Goal: Transaction & Acquisition: Download file/media

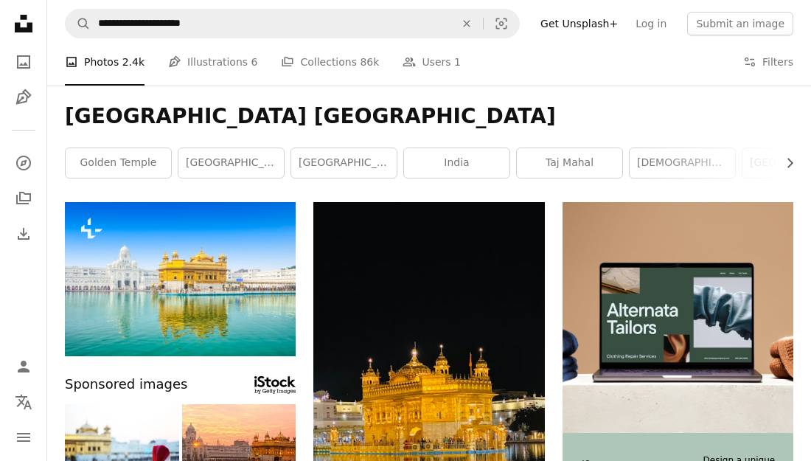
click at [249, 318] on button "A lock Download" at bounding box center [240, 330] width 83 height 24
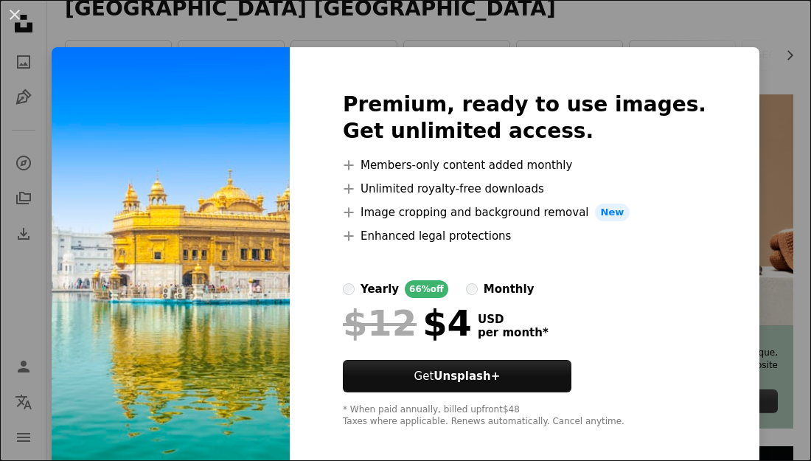
click button "An X shape" at bounding box center [15, 15] width 18 height 18
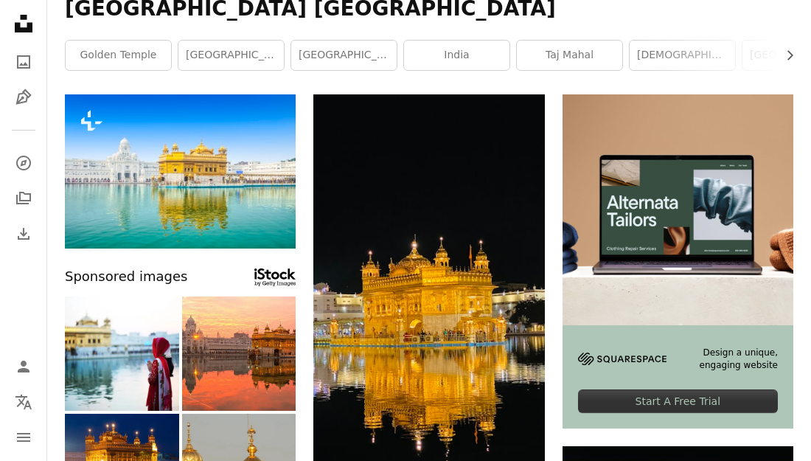
scroll to position [510, 0]
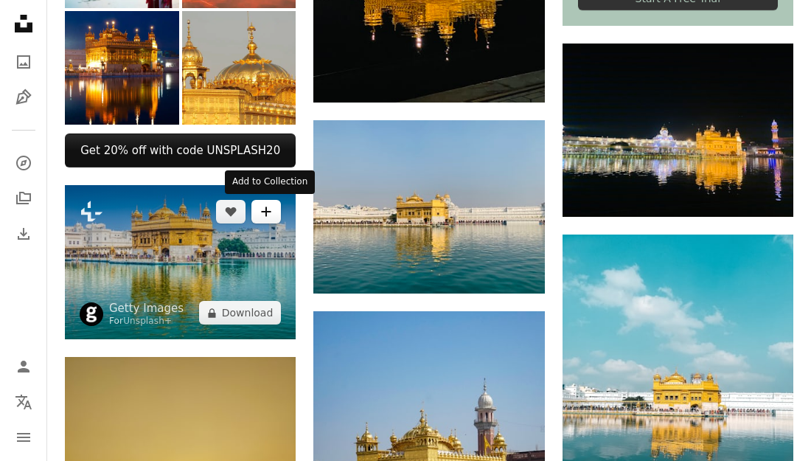
click at [270, 221] on button "A plus sign" at bounding box center [265, 212] width 29 height 24
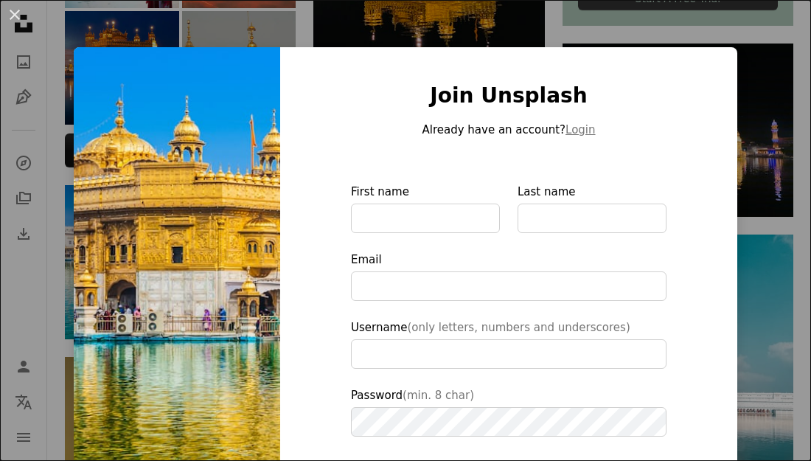
click at [134, 199] on img at bounding box center [177, 333] width 206 height 573
click at [171, 180] on img at bounding box center [177, 333] width 206 height 573
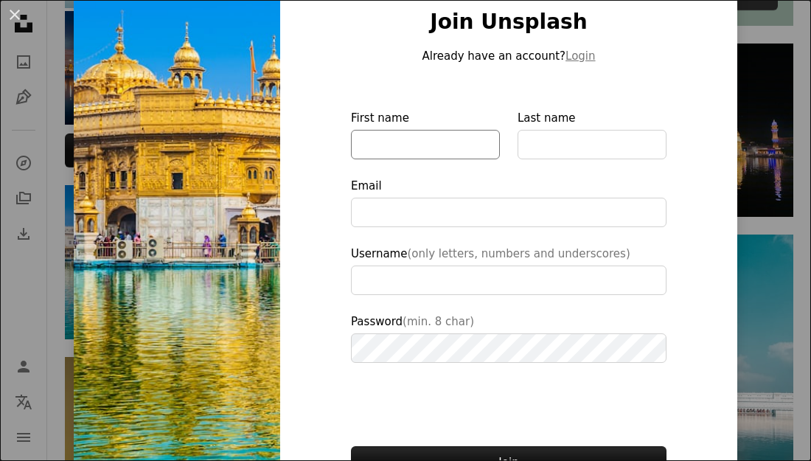
scroll to position [71, 0]
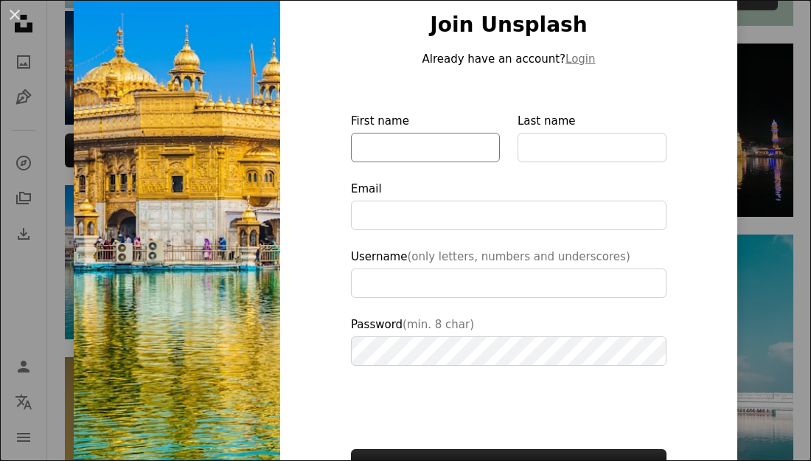
type input "**********"
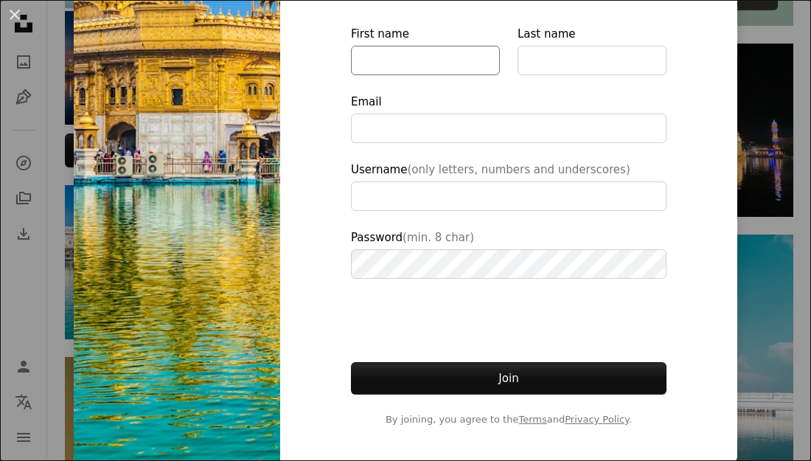
scroll to position [159, 0]
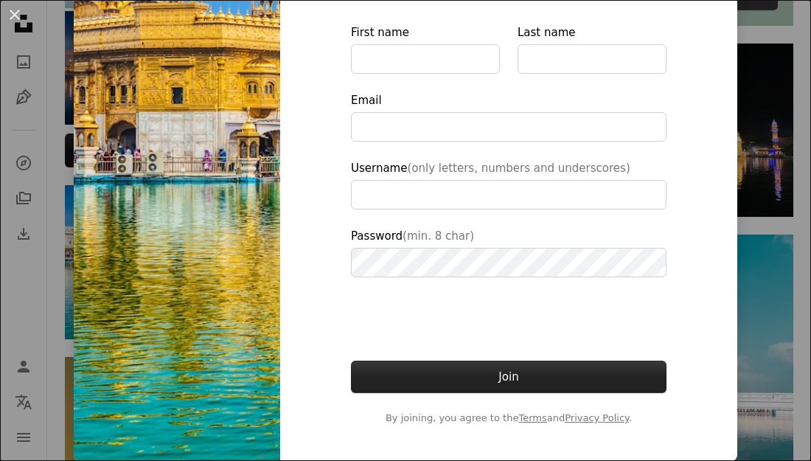
click at [534, 382] on button "Join" at bounding box center [509, 377] width 316 height 32
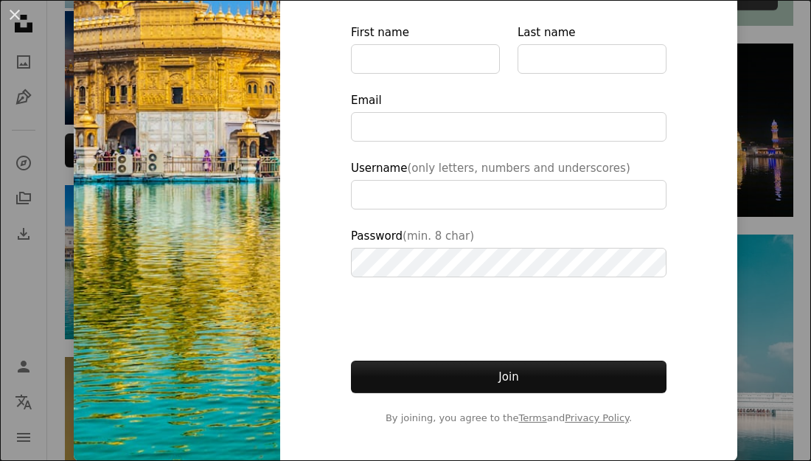
click at [26, 195] on div "An X shape Join Unsplash Already have an account? Login First name Last name Em…" at bounding box center [405, 230] width 811 height 461
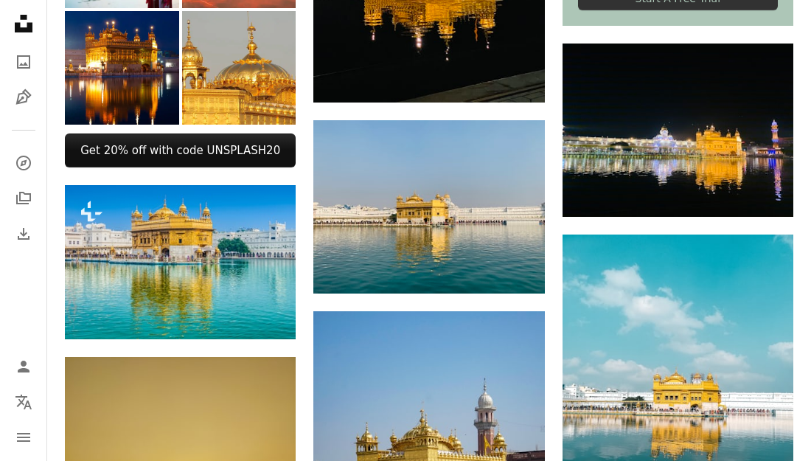
scroll to position [108, 0]
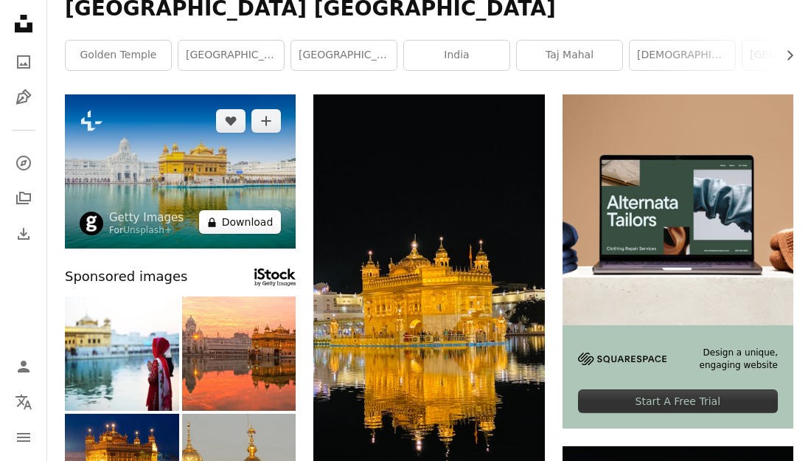
click at [232, 223] on button "A lock Download" at bounding box center [240, 222] width 83 height 24
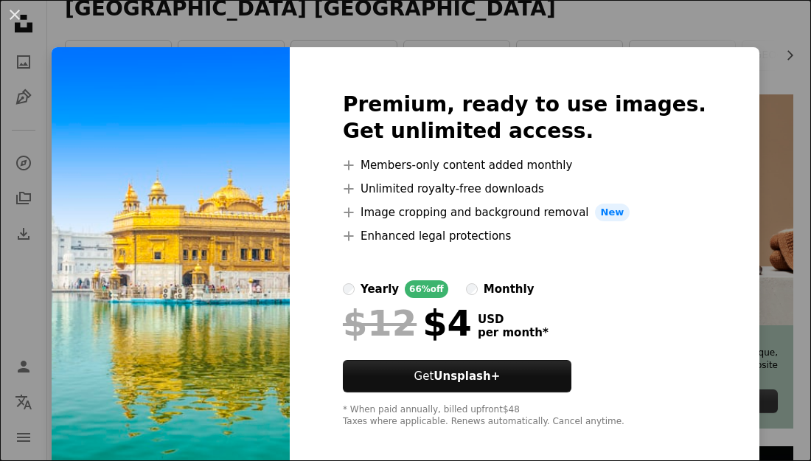
click at [793, 51] on div "An X shape Premium, ready to use images. Get unlimited access. A plus sign Memb…" at bounding box center [405, 230] width 811 height 461
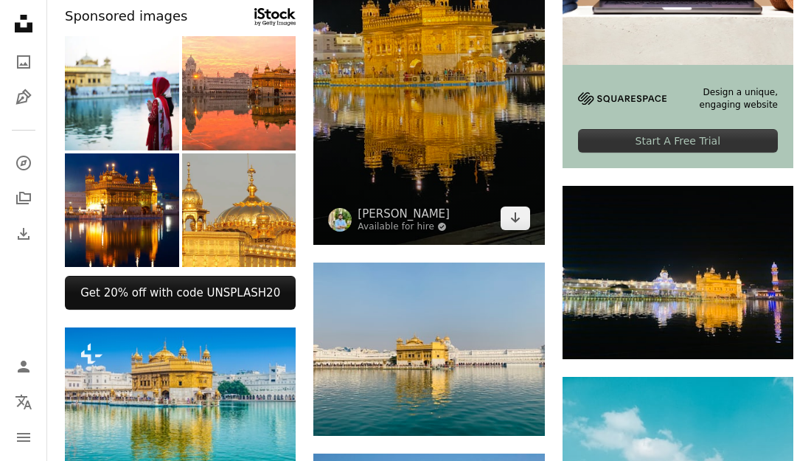
scroll to position [336, 0]
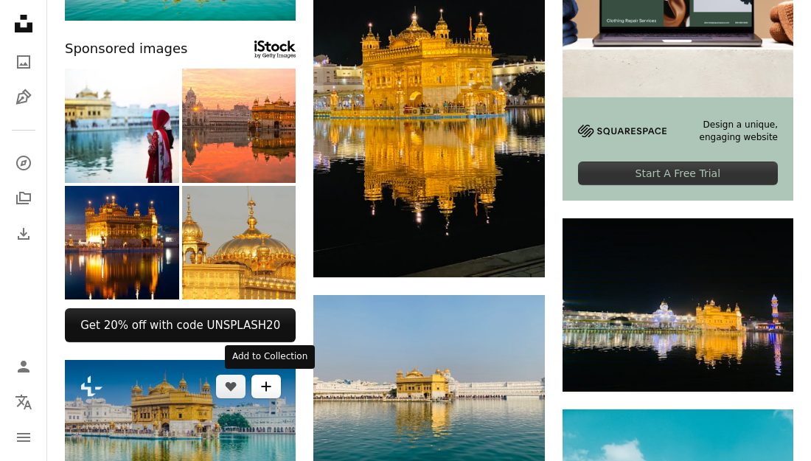
click at [259, 378] on button "A plus sign" at bounding box center [265, 387] width 29 height 24
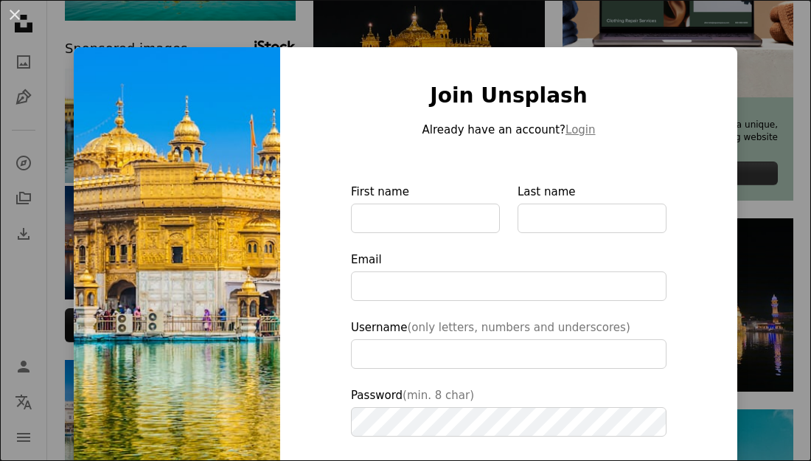
click at [24, 233] on div "An X shape Join Unsplash Already have an account? Login First name Last name Em…" at bounding box center [405, 230] width 811 height 461
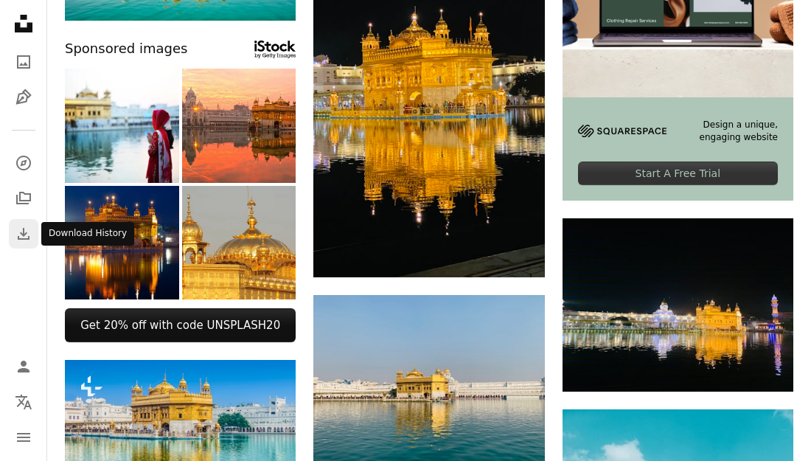
click at [15, 240] on icon "Download" at bounding box center [24, 234] width 18 height 18
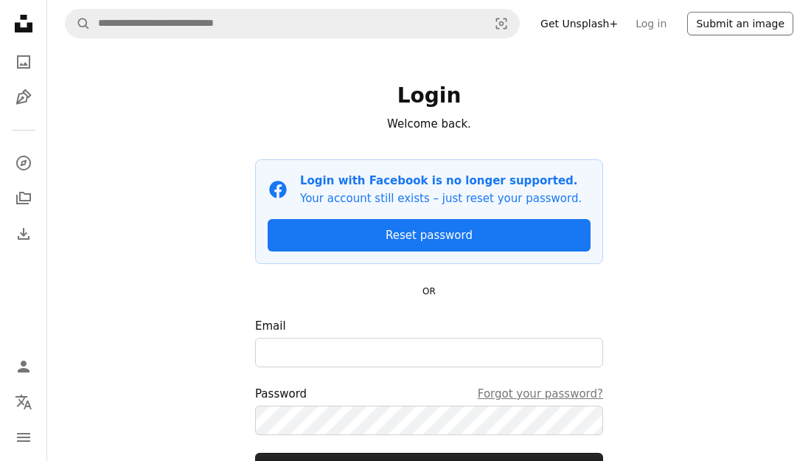
click at [743, 23] on button "Submit an image" at bounding box center [740, 24] width 106 height 24
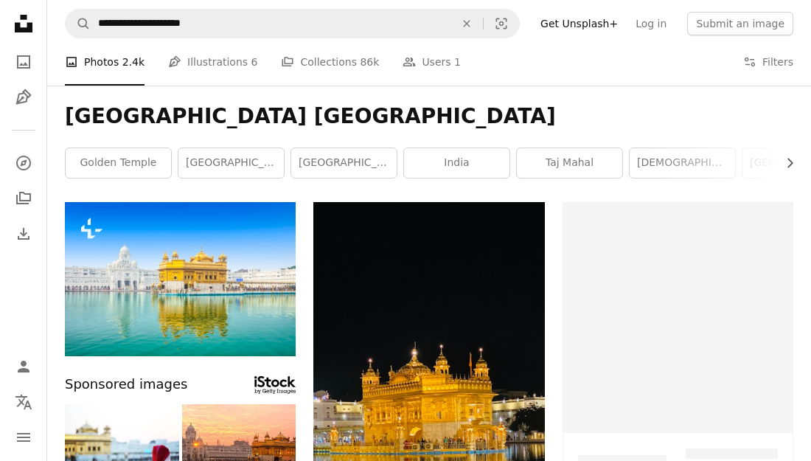
scroll to position [336, 0]
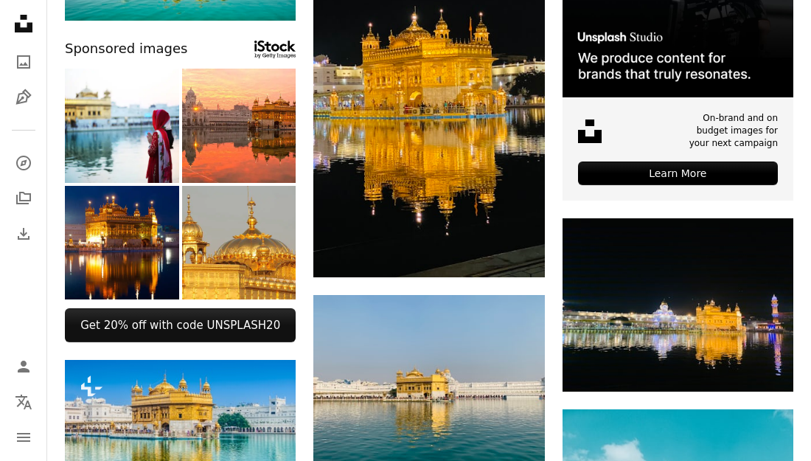
click at [27, 16] on icon "Unsplash logo Unsplash Home" at bounding box center [23, 23] width 29 height 29
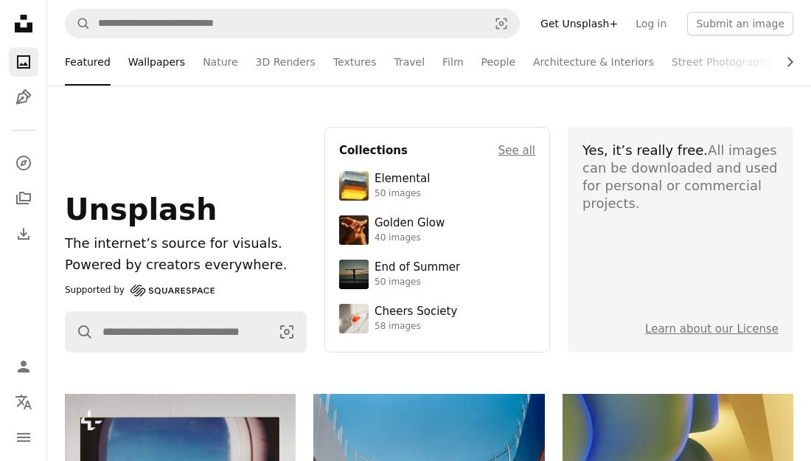
click at [159, 63] on link "Wallpapers" at bounding box center [156, 61] width 57 height 47
click at [159, 63] on li "Wallpapers" at bounding box center [156, 61] width 57 height 47
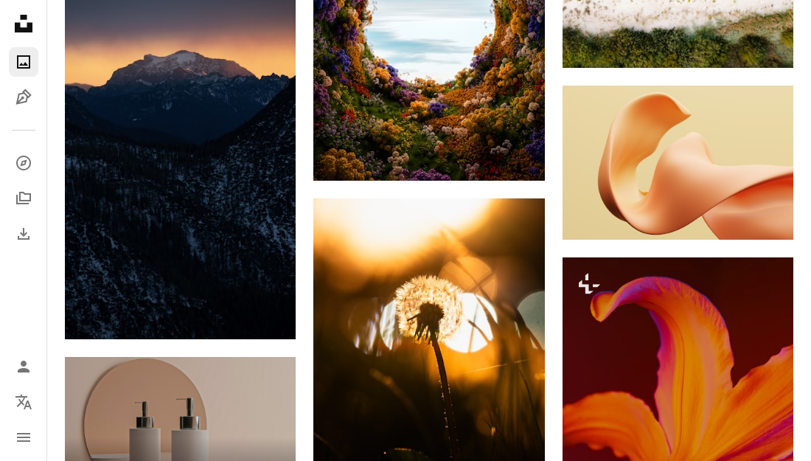
scroll to position [2150, 0]
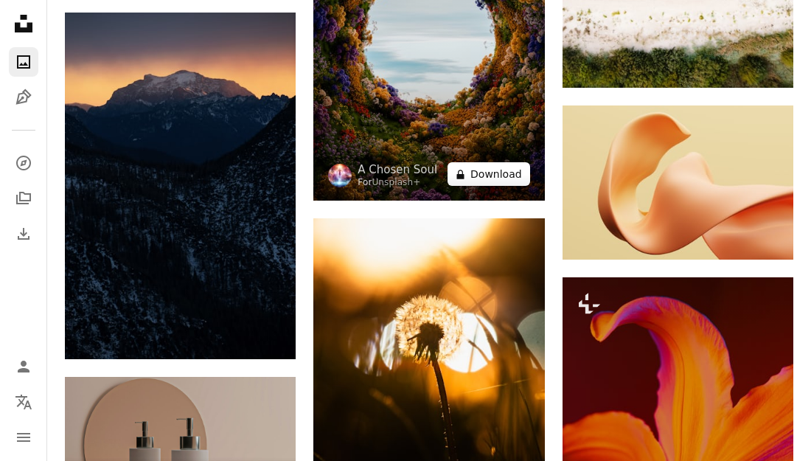
click at [493, 184] on button "A lock Download" at bounding box center [489, 174] width 83 height 24
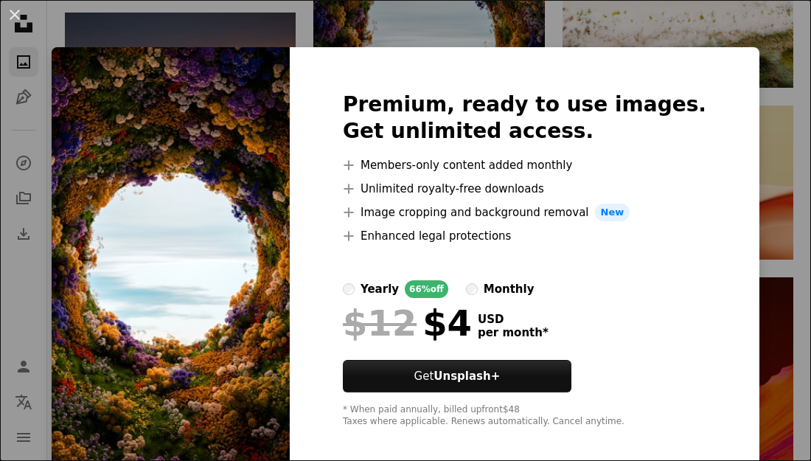
click at [30, 441] on div "An X shape Premium, ready to use images. Get unlimited access. A plus sign Memb…" at bounding box center [405, 230] width 811 height 461
